Goal: Submit feedback/report problem

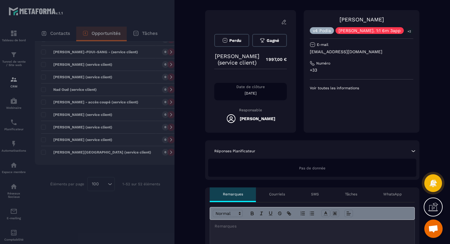
scroll to position [36, 0]
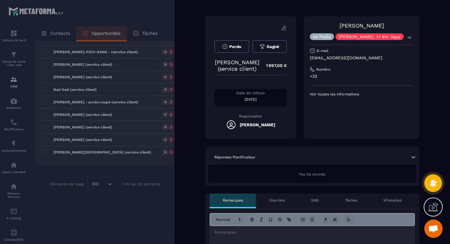
click at [347, 58] on p "[EMAIL_ADDRESS][DOMAIN_NAME]" at bounding box center [361, 58] width 103 height 6
copy div "[EMAIL_ADDRESS][DOMAIN_NAME]"
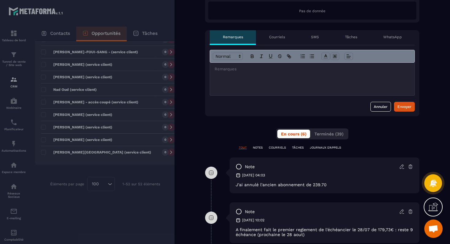
scroll to position [196, 0]
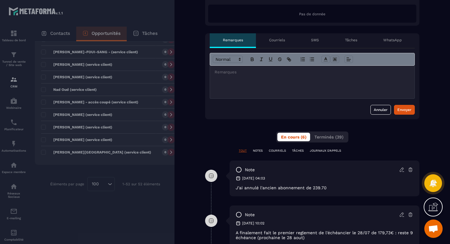
click at [254, 87] on div at bounding box center [312, 82] width 204 height 33
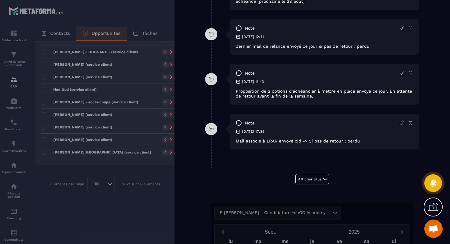
scroll to position [436, 0]
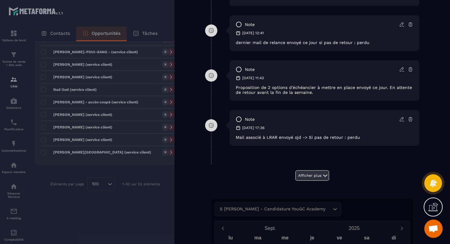
click at [307, 180] on button "Afficher plus" at bounding box center [312, 175] width 34 height 10
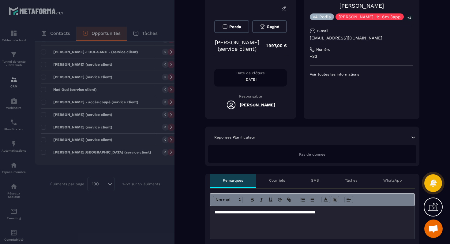
scroll to position [51, 0]
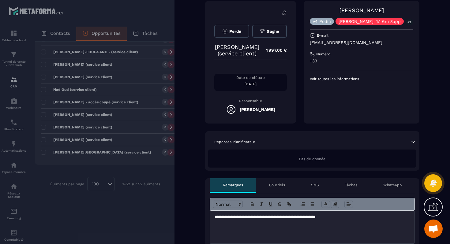
click at [356, 217] on p "**********" at bounding box center [311, 217] width 195 height 6
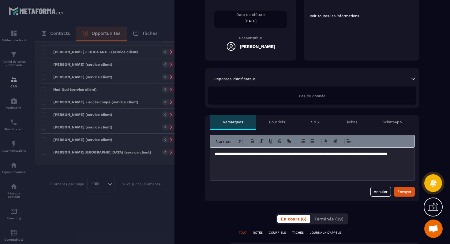
scroll to position [138, 0]
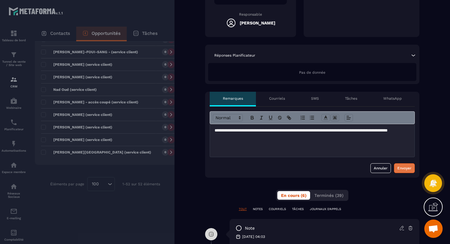
click at [402, 169] on div "Envoyer" at bounding box center [404, 168] width 14 height 6
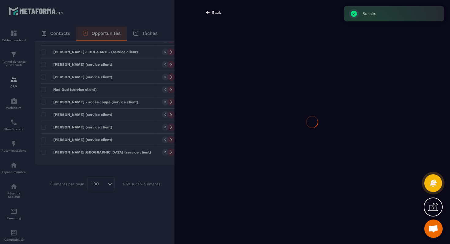
scroll to position [0, 0]
